Goal: Navigation & Orientation: Understand site structure

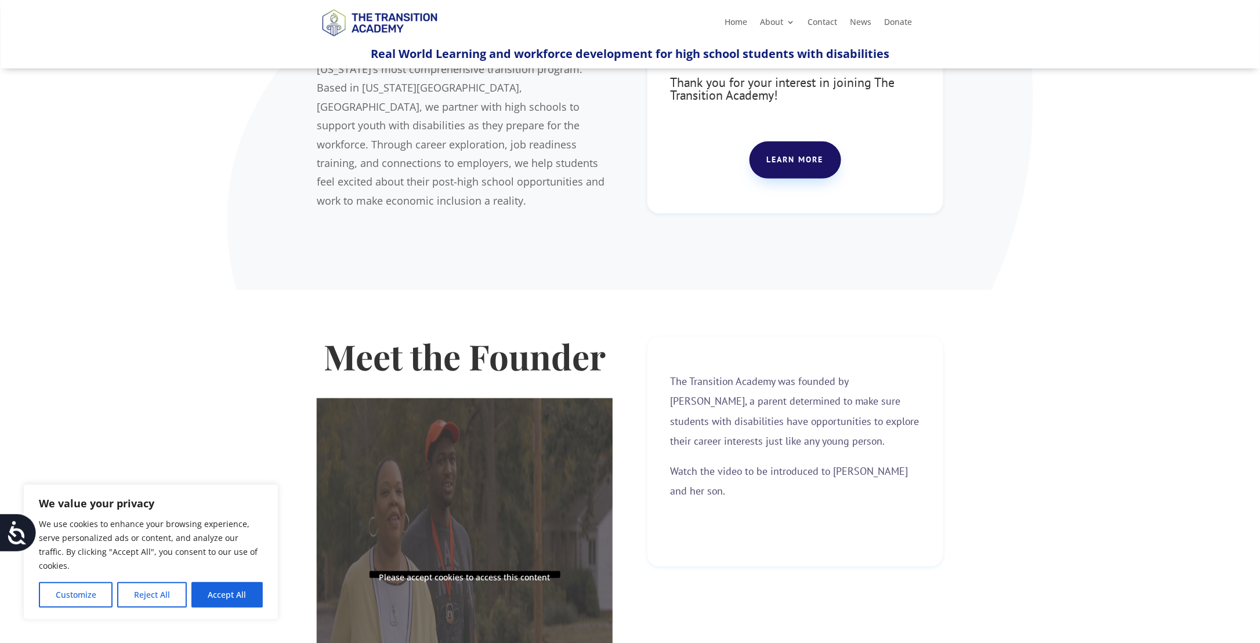
scroll to position [139, 0]
click at [157, 596] on button "Reject All" at bounding box center [151, 595] width 69 height 26
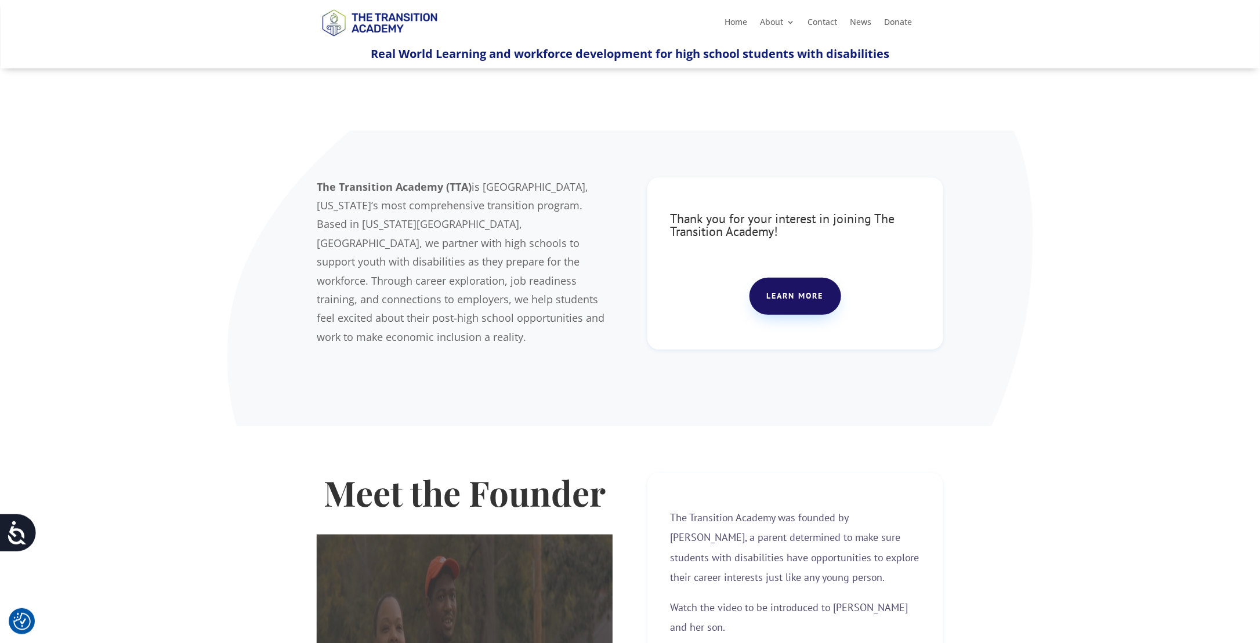
scroll to position [0, 0]
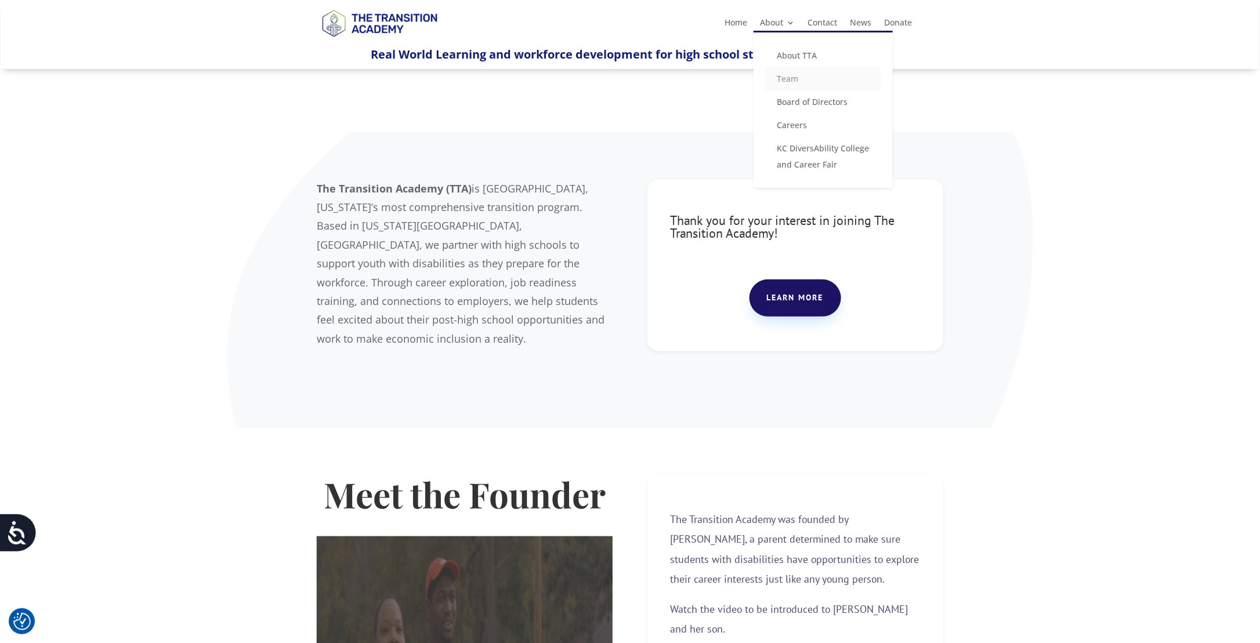
click at [787, 78] on link "Team" at bounding box center [823, 78] width 116 height 23
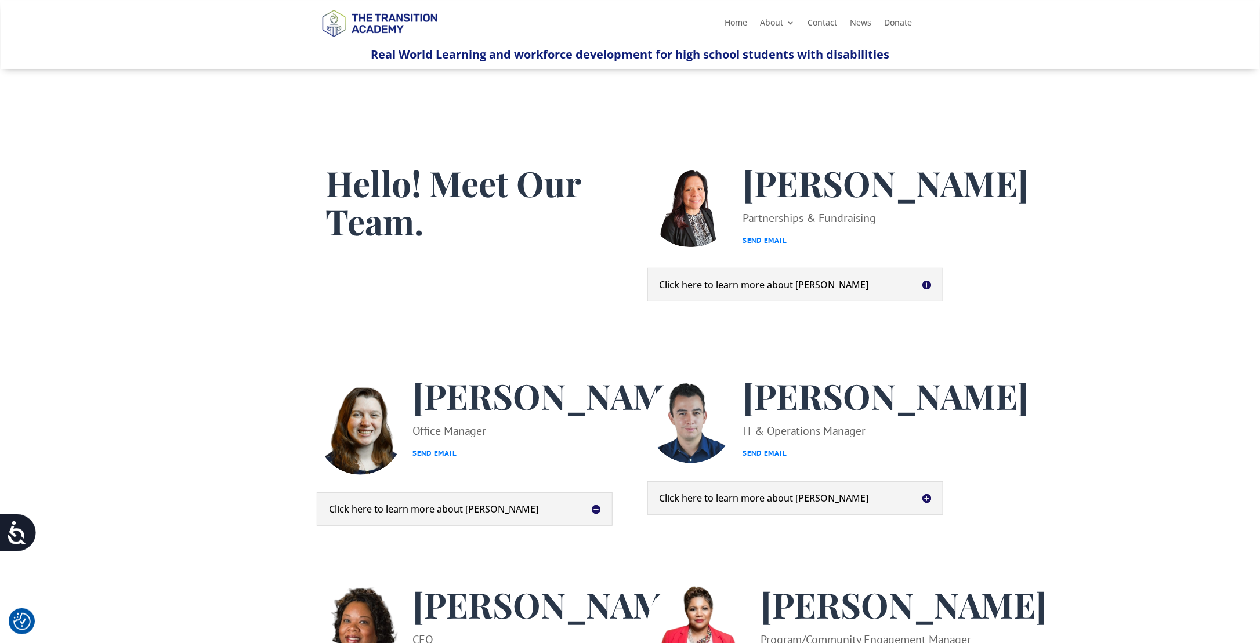
click at [871, 25] on li "News" at bounding box center [860, 25] width 34 height 13
click at [867, 23] on link "News" at bounding box center [860, 25] width 21 height 13
click at [824, 20] on link "Contact" at bounding box center [822, 25] width 30 height 13
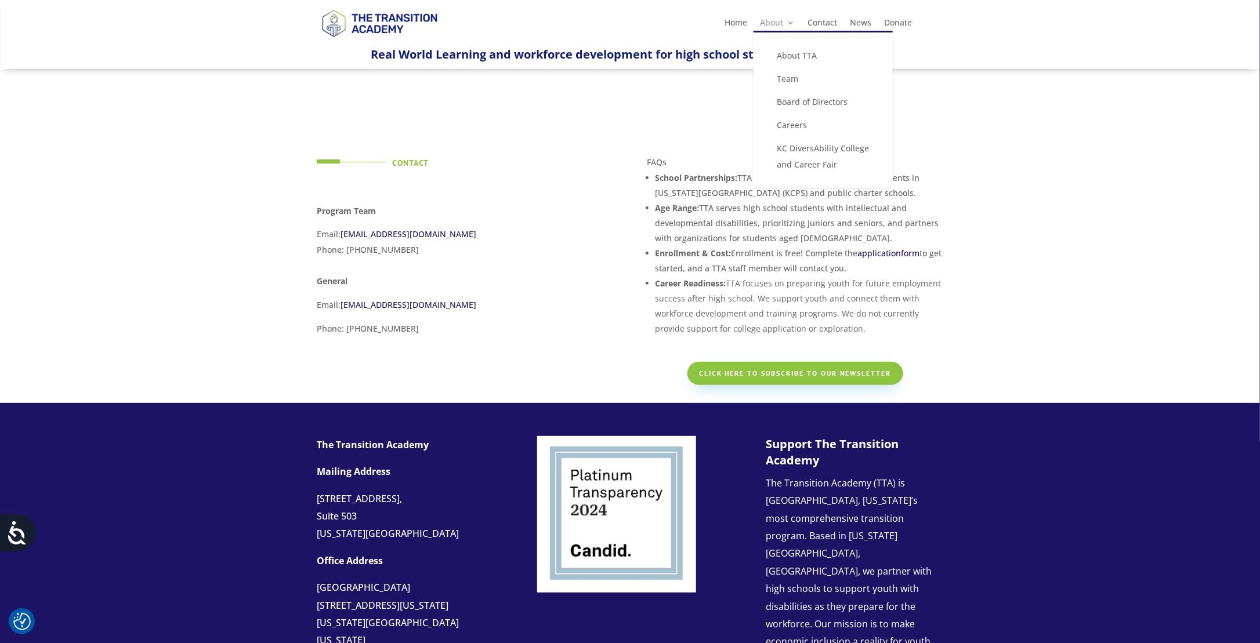
click at [765, 20] on link "About" at bounding box center [777, 25] width 35 height 13
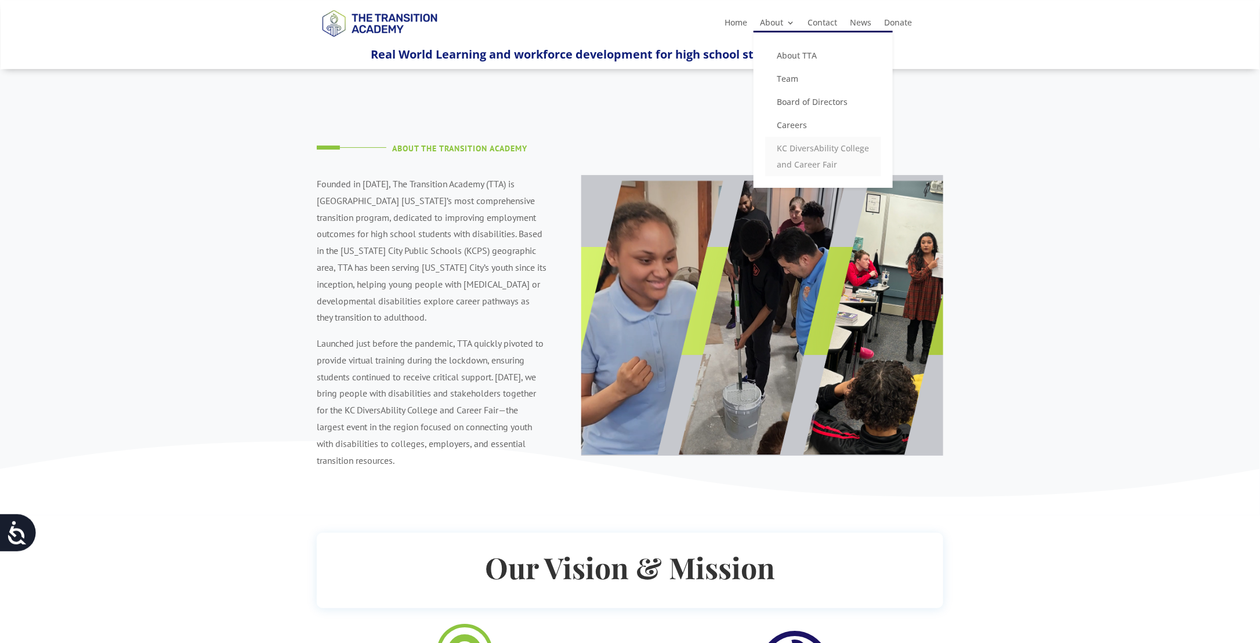
click at [815, 149] on link "KC DiversAbility College and Career Fair" at bounding box center [823, 156] width 116 height 39
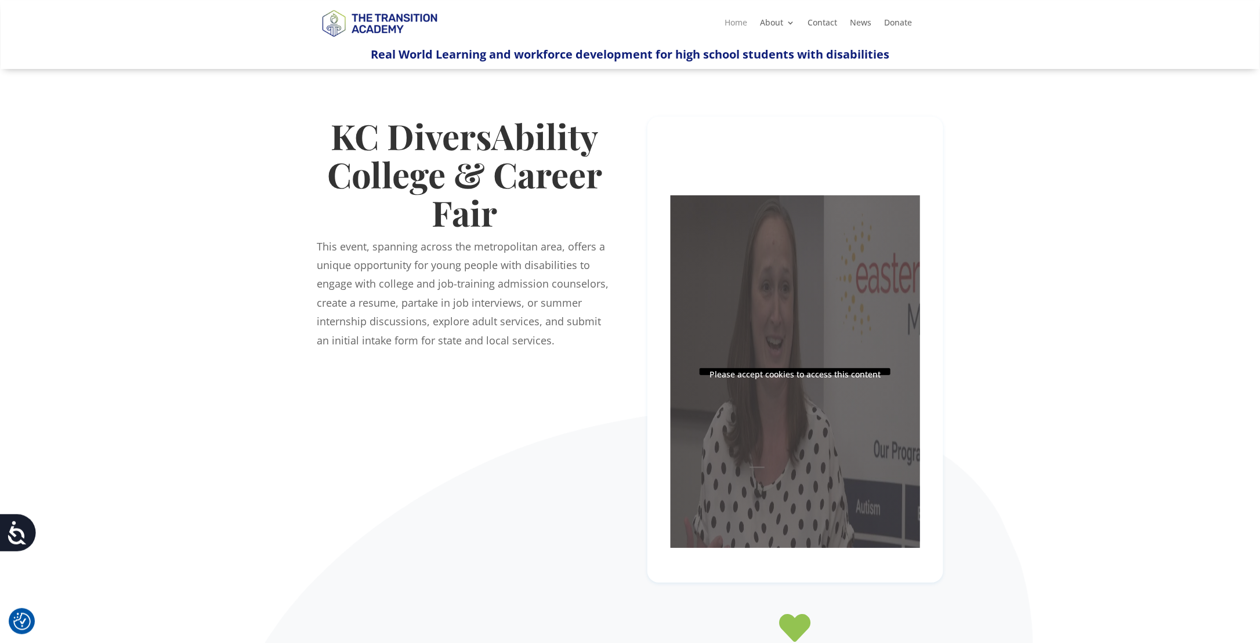
drag, startPoint x: 731, startPoint y: 15, endPoint x: 731, endPoint y: 23, distance: 8.1
click at [731, 20] on ul "Home About About TTA Team Board of Directors Careers KC DiversAbility College a…" at bounding box center [818, 22] width 200 height 17
click at [731, 23] on link "Home" at bounding box center [736, 25] width 23 height 13
